Goal: Transaction & Acquisition: Purchase product/service

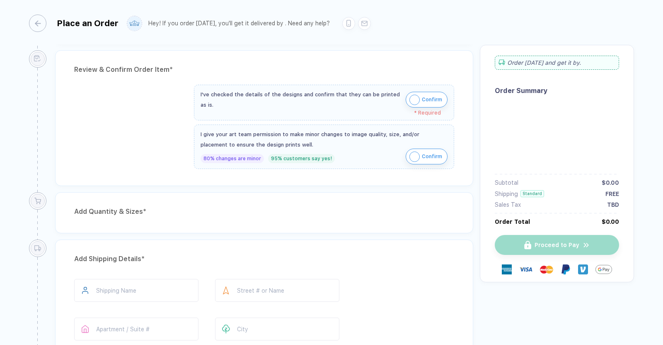
scroll to position [13, 0]
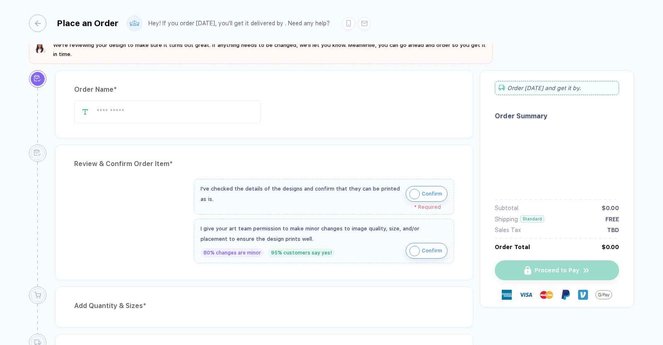
type input "**********"
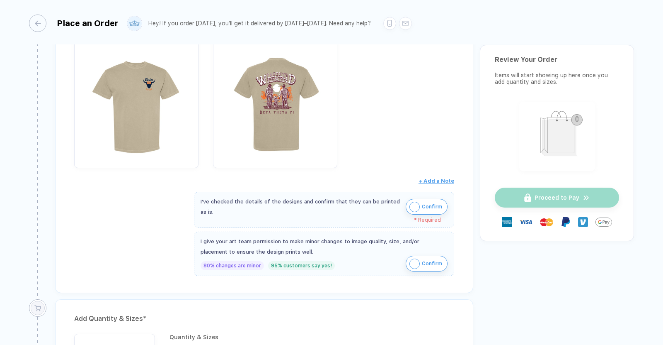
scroll to position [183, 0]
click at [415, 207] on img "button" at bounding box center [415, 207] width 10 height 10
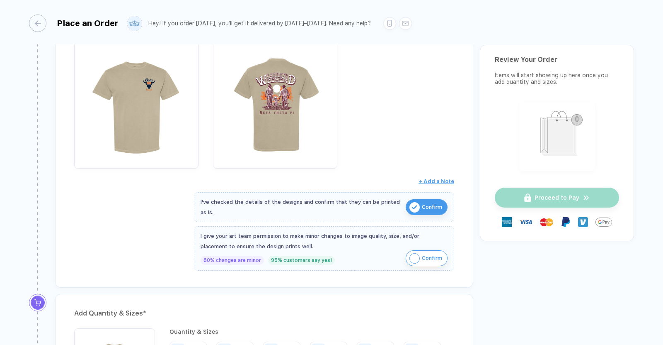
click at [410, 257] on img "button" at bounding box center [415, 258] width 10 height 10
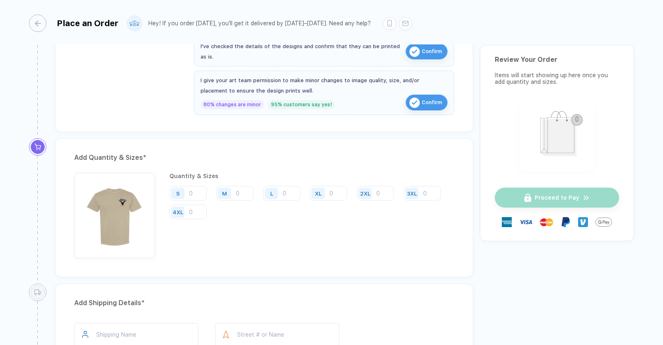
scroll to position [341, 0]
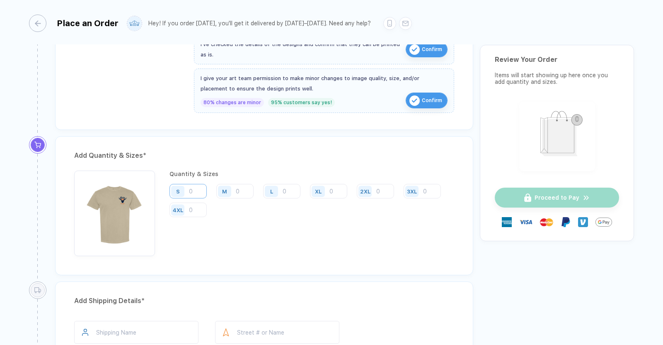
click at [190, 193] on input "number" at bounding box center [188, 191] width 37 height 15
click at [194, 190] on input "number" at bounding box center [188, 191] width 37 height 15
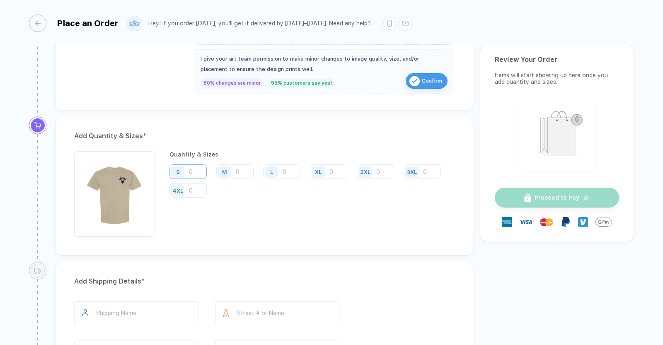
scroll to position [360, 0]
click at [195, 170] on input "number" at bounding box center [188, 171] width 37 height 15
type input "11"
click at [237, 172] on input "number" at bounding box center [234, 171] width 37 height 15
click at [243, 170] on input "number" at bounding box center [234, 171] width 37 height 15
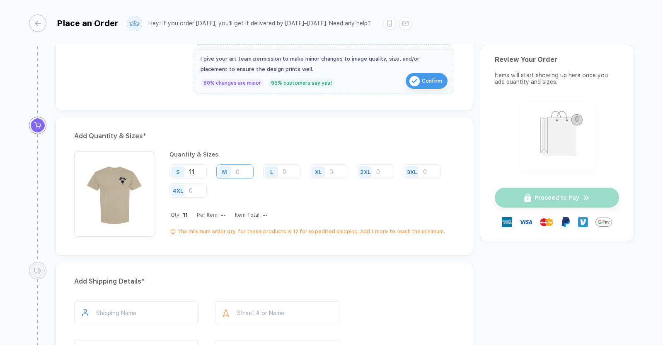
type input "1"
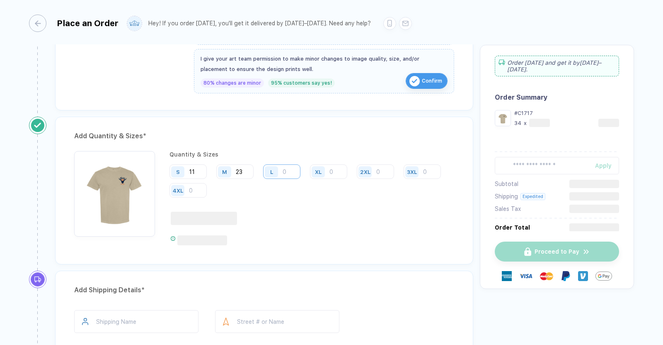
type input "23"
click at [289, 167] on input "number" at bounding box center [281, 171] width 37 height 15
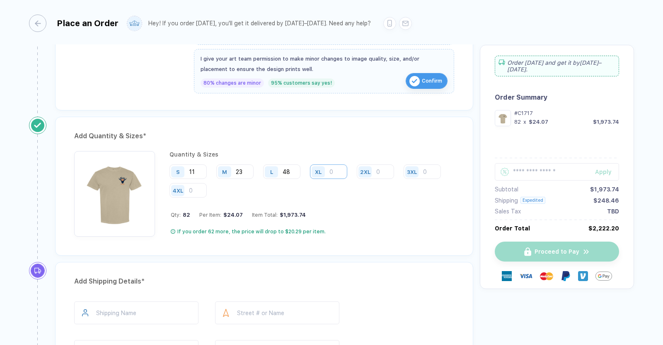
type input "48"
click at [336, 173] on input "number" at bounding box center [328, 171] width 37 height 15
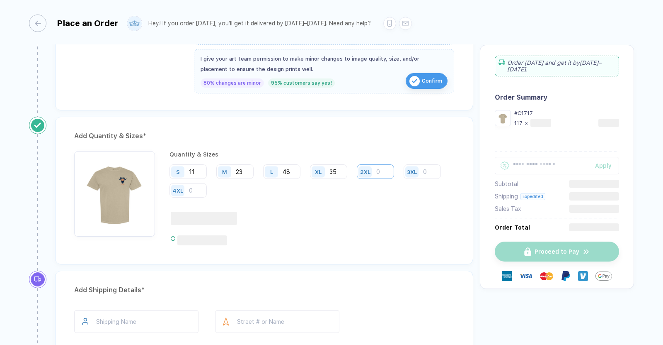
type input "35"
click at [380, 171] on input "number" at bounding box center [375, 171] width 37 height 15
click at [382, 170] on input "number" at bounding box center [375, 171] width 37 height 15
type input "10"
click at [396, 220] on div at bounding box center [313, 217] width 284 height 13
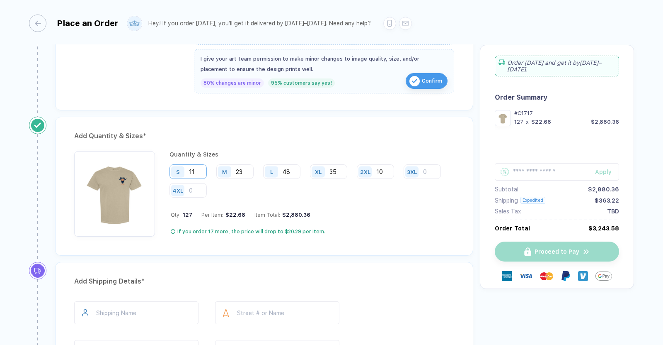
click at [200, 169] on input "11" at bounding box center [188, 171] width 37 height 15
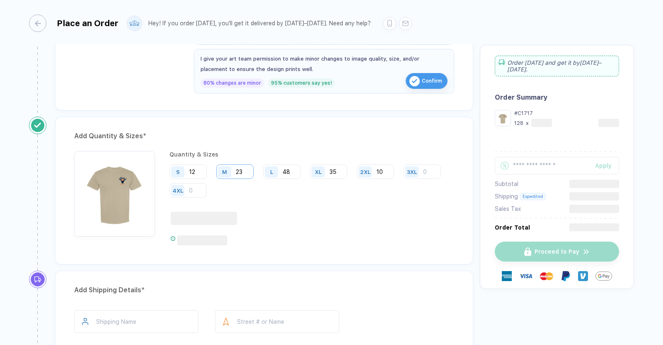
type input "12"
click at [250, 168] on input "23" at bounding box center [234, 171] width 37 height 15
type input "25"
click at [294, 172] on input "48" at bounding box center [281, 171] width 37 height 15
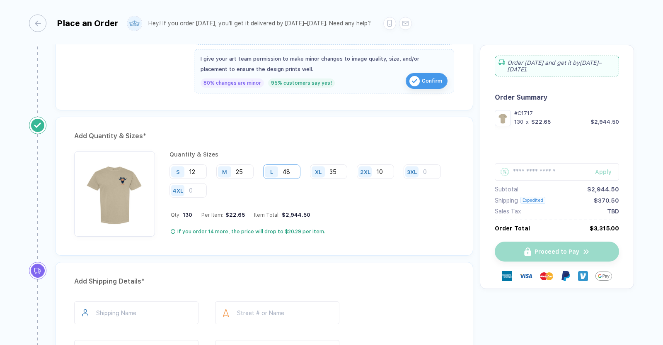
type input "4"
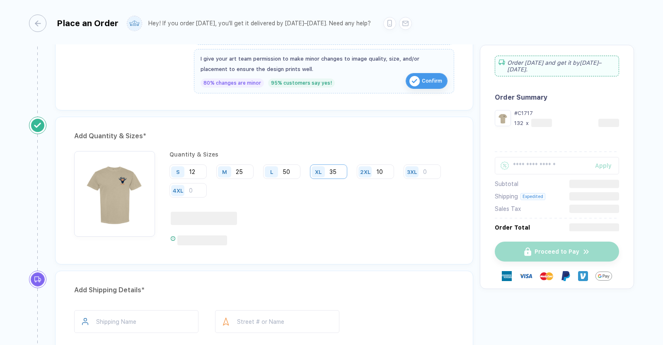
type input "50"
click at [341, 171] on input "35" at bounding box center [328, 171] width 37 height 15
type input "37"
click at [295, 170] on input "50" at bounding box center [281, 171] width 37 height 15
click at [312, 207] on div "Quantity & Sizes S 12 M 25 L 51 XL 37 2XL 10 3XL 4XL" at bounding box center [312, 198] width 285 height 94
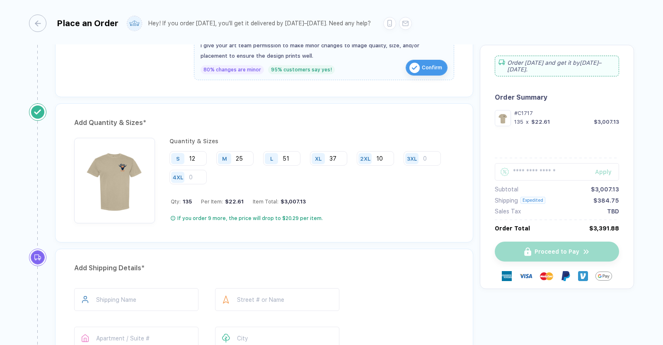
scroll to position [374, 0]
click at [291, 156] on input "51" at bounding box center [281, 157] width 37 height 15
type input "5"
type input "6"
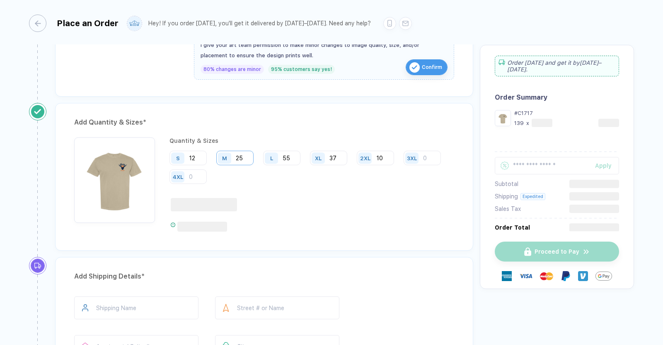
type input "55"
click at [248, 157] on input "25" at bounding box center [234, 157] width 37 height 15
type input "28"
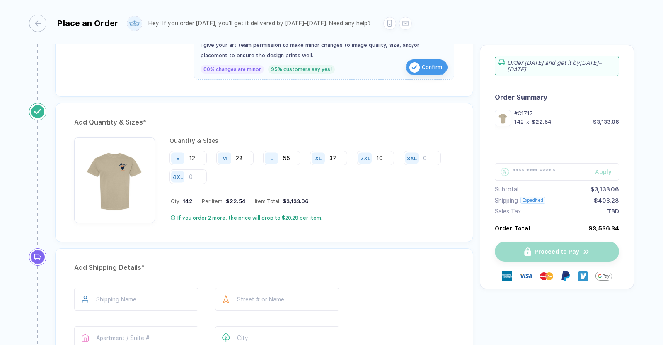
click at [449, 244] on div "Add Quantity & Sizes * Quantity & Sizes S 12 M 28 L 55 XL 37 2XL 10 3XL 4XL Qty…" at bounding box center [264, 175] width 431 height 145
click at [344, 159] on input "37" at bounding box center [328, 157] width 37 height 15
type input "39"
click at [348, 241] on div "Add Quantity & Sizes * Quantity & Sizes S 12 M 28 L 55 XL 39 2XL 10 3XL 4XL Qty…" at bounding box center [264, 175] width 431 height 145
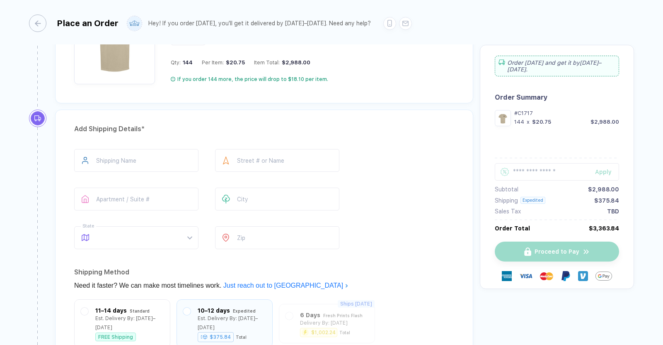
scroll to position [514, 0]
click at [135, 155] on input "text" at bounding box center [136, 159] width 124 height 23
type input "**********"
click at [277, 156] on input "text" at bounding box center [277, 159] width 124 height 23
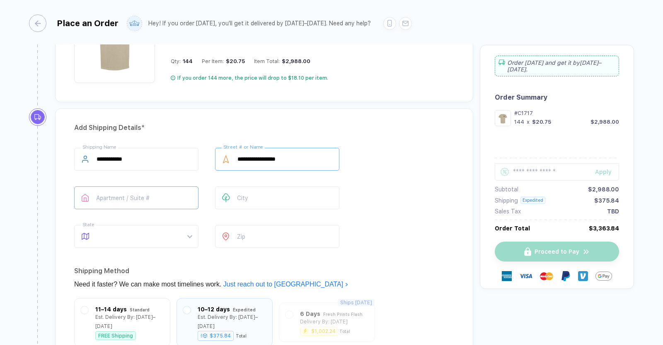
type input "**********"
click at [151, 192] on input "text" at bounding box center [136, 197] width 124 height 23
click at [253, 193] on input "text" at bounding box center [277, 197] width 124 height 23
click at [151, 237] on span at bounding box center [144, 236] width 95 height 22
type input "*****"
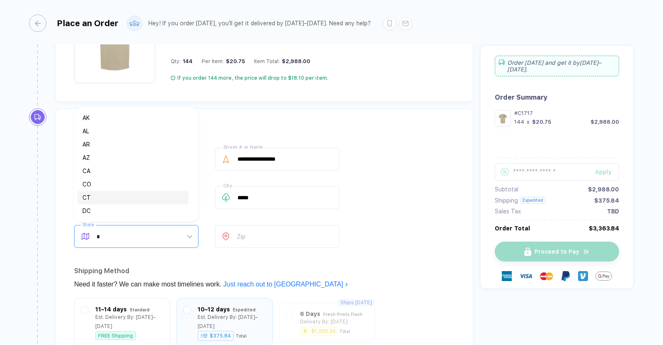
type input "**"
click at [155, 208] on div "ID" at bounding box center [133, 210] width 101 height 9
click at [257, 232] on input "number" at bounding box center [277, 236] width 124 height 23
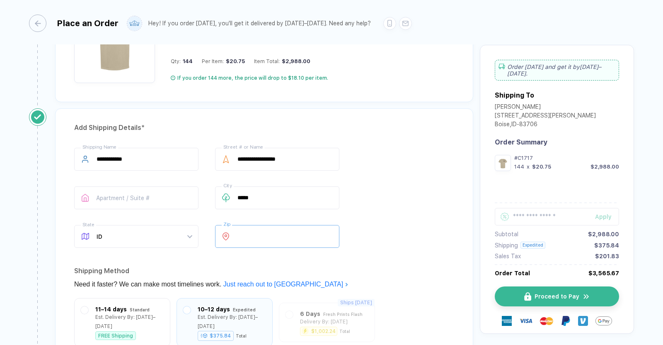
type input "*****"
click at [404, 234] on div "**********" at bounding box center [264, 199] width 380 height 103
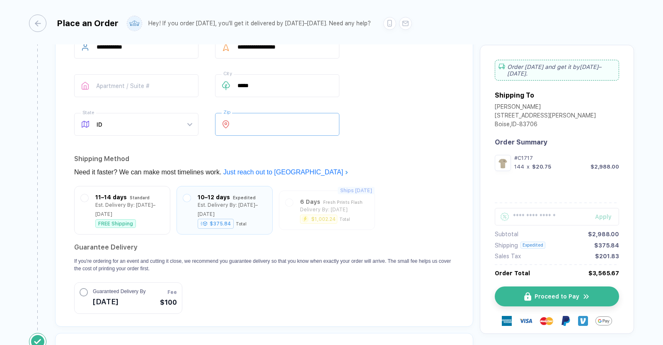
scroll to position [626, 0]
click at [250, 192] on div "Expedited" at bounding box center [244, 194] width 23 height 9
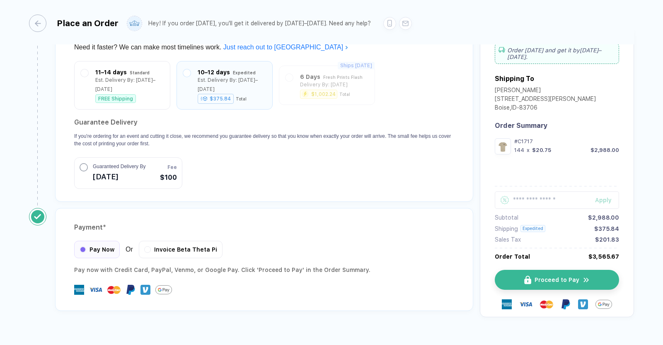
scroll to position [756, 0]
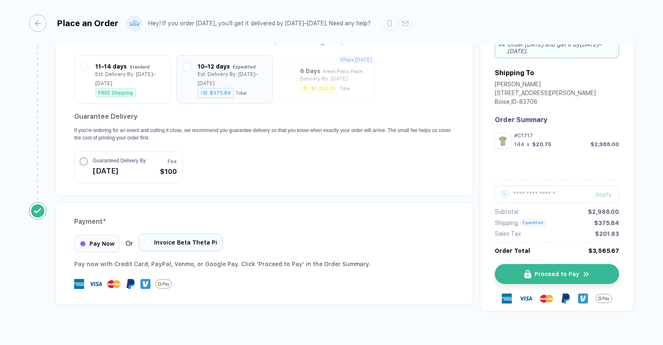
click at [198, 235] on div "Invoice Beta Theta Pi" at bounding box center [181, 241] width 84 height 17
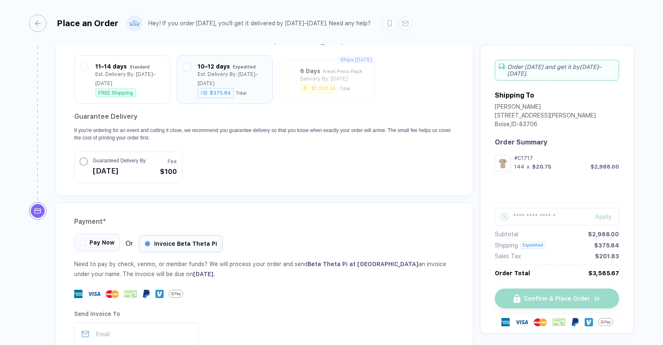
click at [89, 233] on div "Pay Now" at bounding box center [97, 241] width 46 height 17
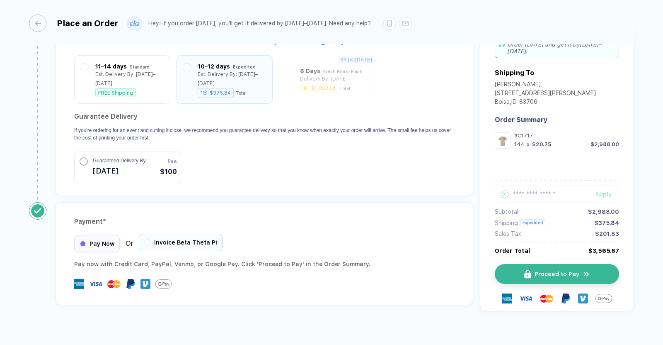
click at [166, 239] on span "Invoice Beta Theta Pi" at bounding box center [185, 242] width 63 height 7
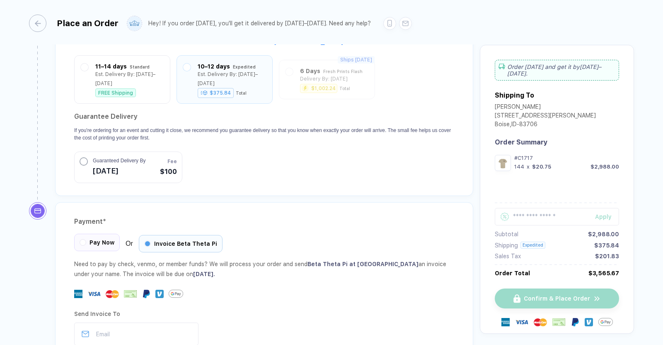
click at [102, 239] on span "Pay Now" at bounding box center [102, 242] width 25 height 7
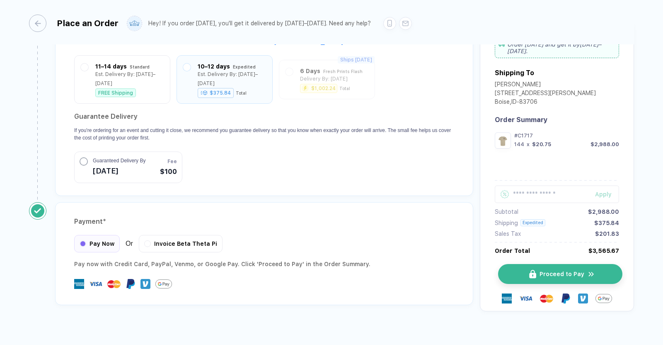
click at [587, 269] on button "Proceed to Pay" at bounding box center [560, 274] width 124 height 20
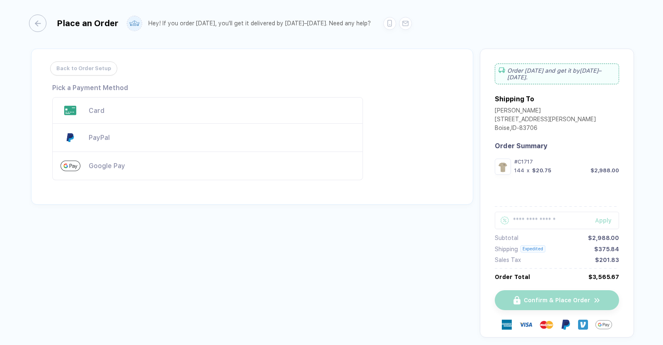
click at [75, 119] on div "Card" at bounding box center [207, 110] width 311 height 27
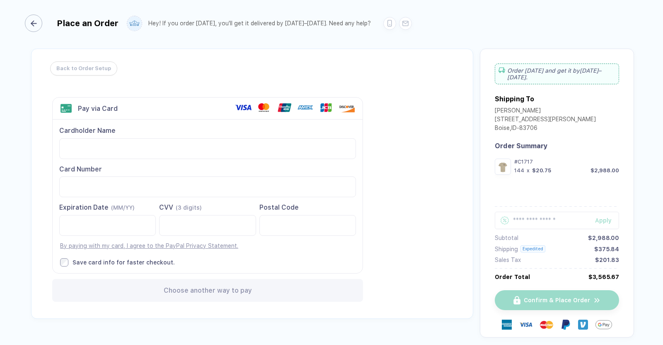
click at [33, 31] on div "button" at bounding box center [33, 23] width 17 height 17
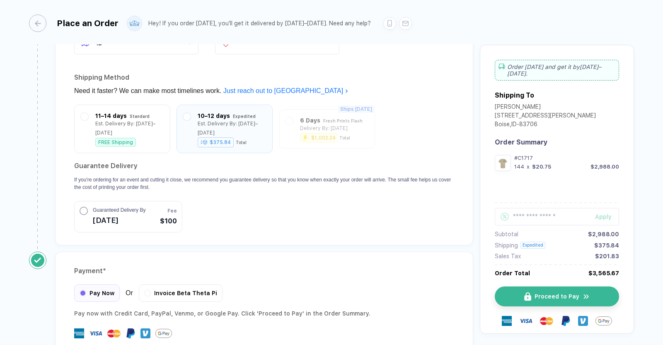
scroll to position [756, 0]
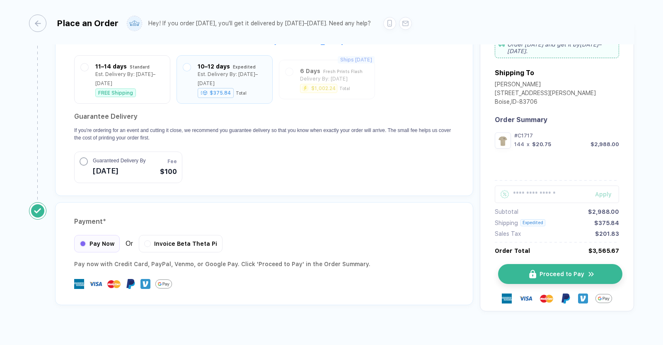
click at [568, 270] on span "Proceed to Pay" at bounding box center [562, 273] width 45 height 7
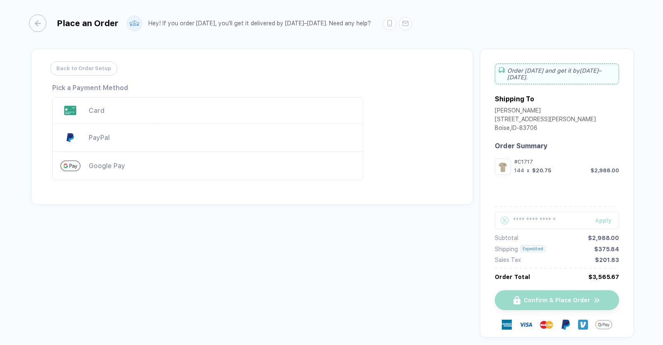
click at [85, 107] on div "Card" at bounding box center [207, 110] width 311 height 27
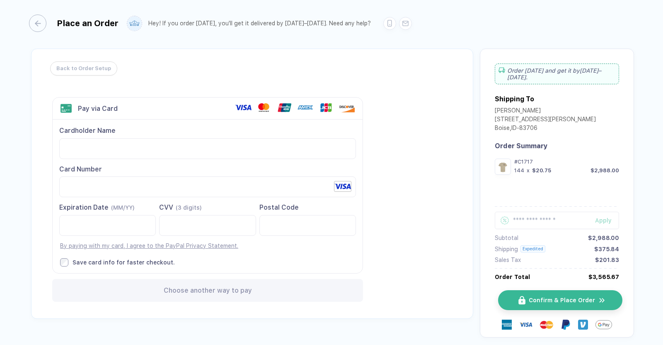
click at [594, 290] on button "Confirm & Place Order" at bounding box center [560, 300] width 124 height 20
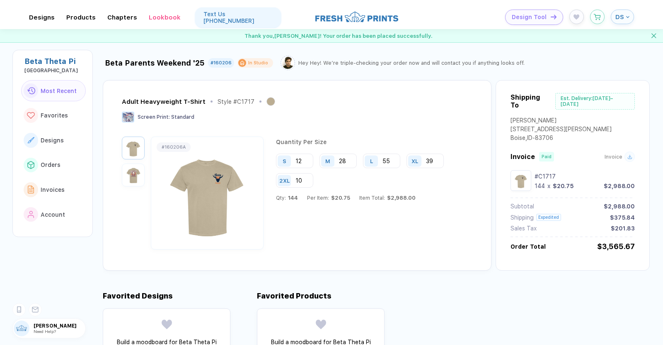
click at [0, 219] on div "Beta Theta Pi [GEOGRAPHIC_DATA] Most Recent Favorites Designs Orders Invoices A…" at bounding box center [46, 187] width 93 height 316
click at [0, 216] on div "Beta Theta Pi [GEOGRAPHIC_DATA] Most Recent Favorites Designs Orders Invoices A…" at bounding box center [46, 187] width 93 height 316
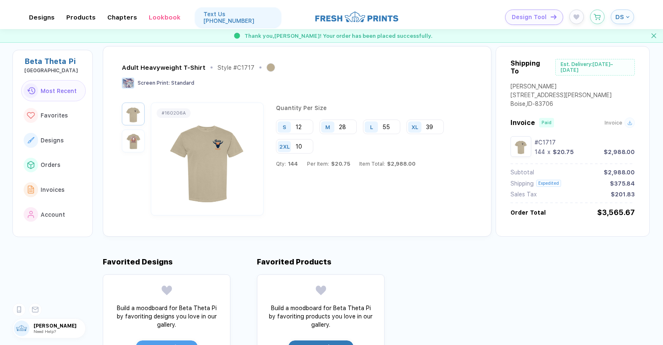
scroll to position [34, 0]
